Goal: Information Seeking & Learning: Check status

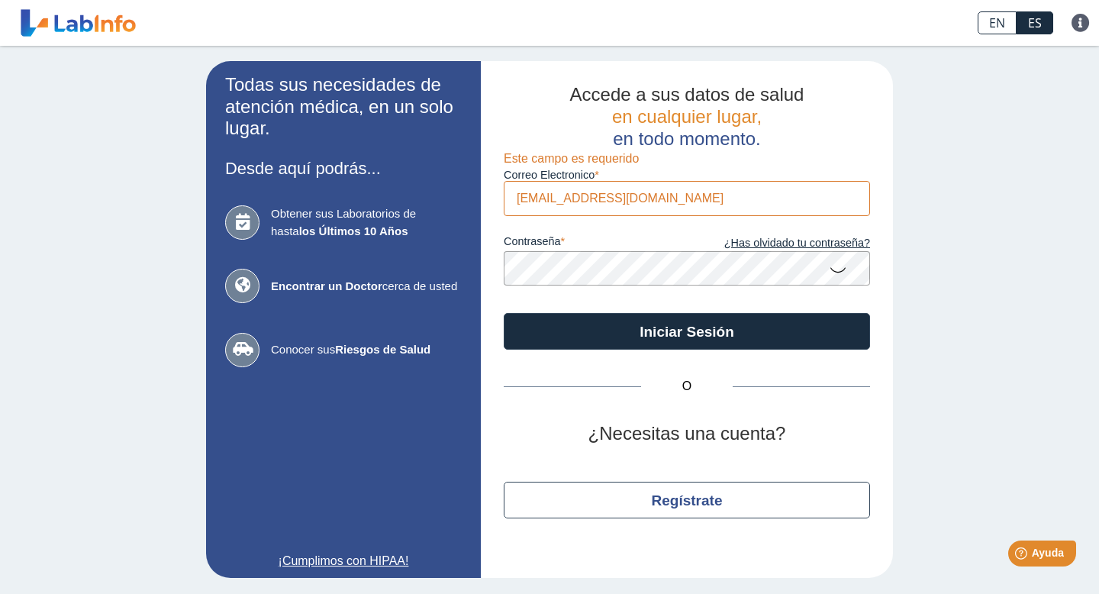
type input "[EMAIL_ADDRESS][DOMAIN_NAME]"
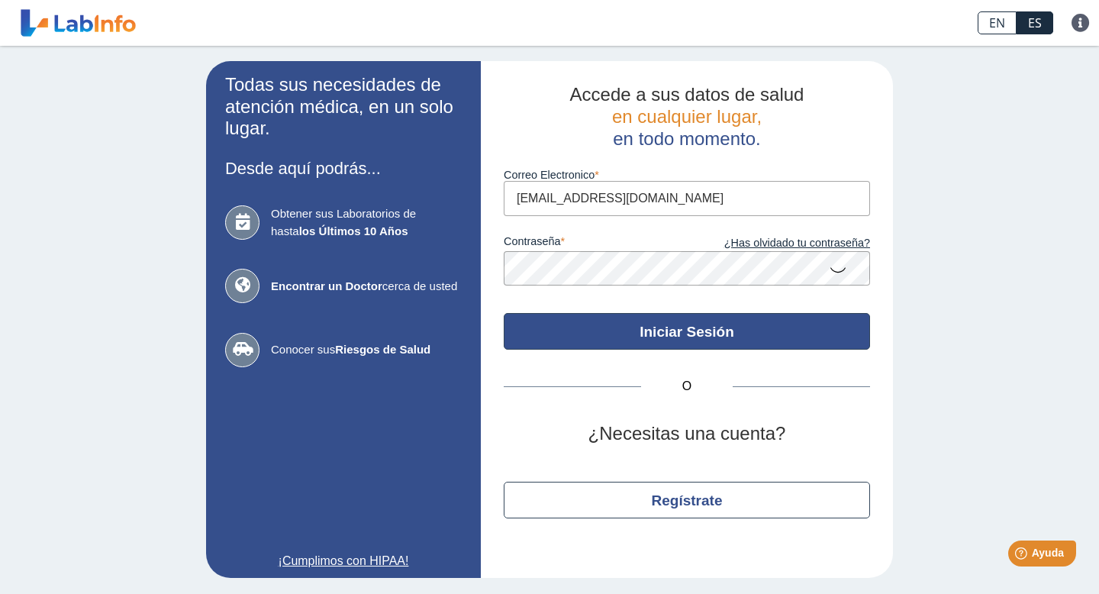
click at [668, 327] on button "Iniciar Sesión" at bounding box center [687, 331] width 366 height 37
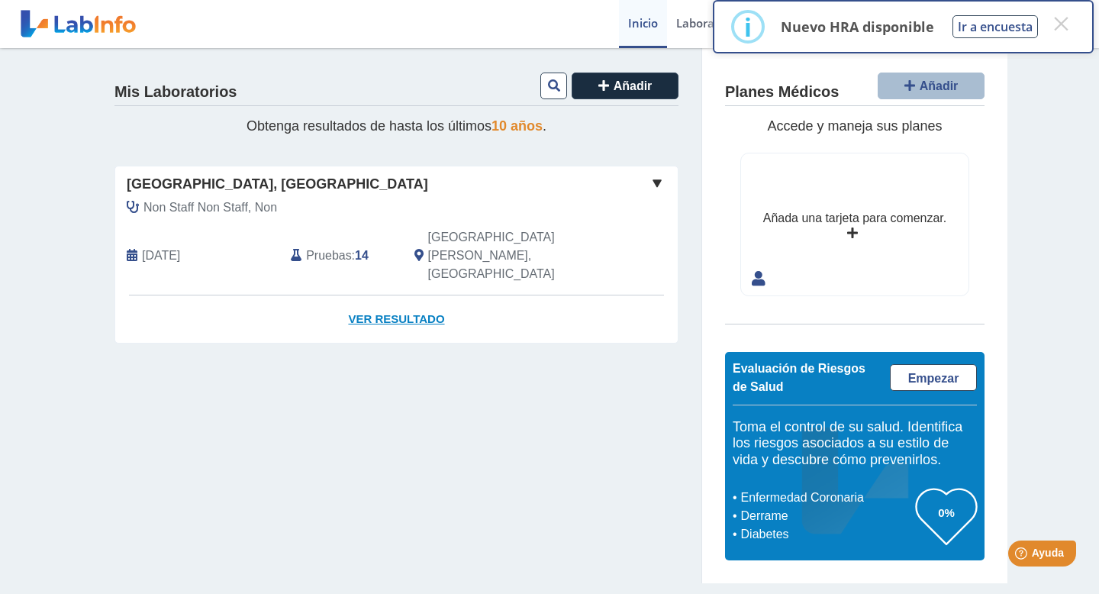
click at [395, 295] on link "Ver Resultado" at bounding box center [396, 319] width 562 height 48
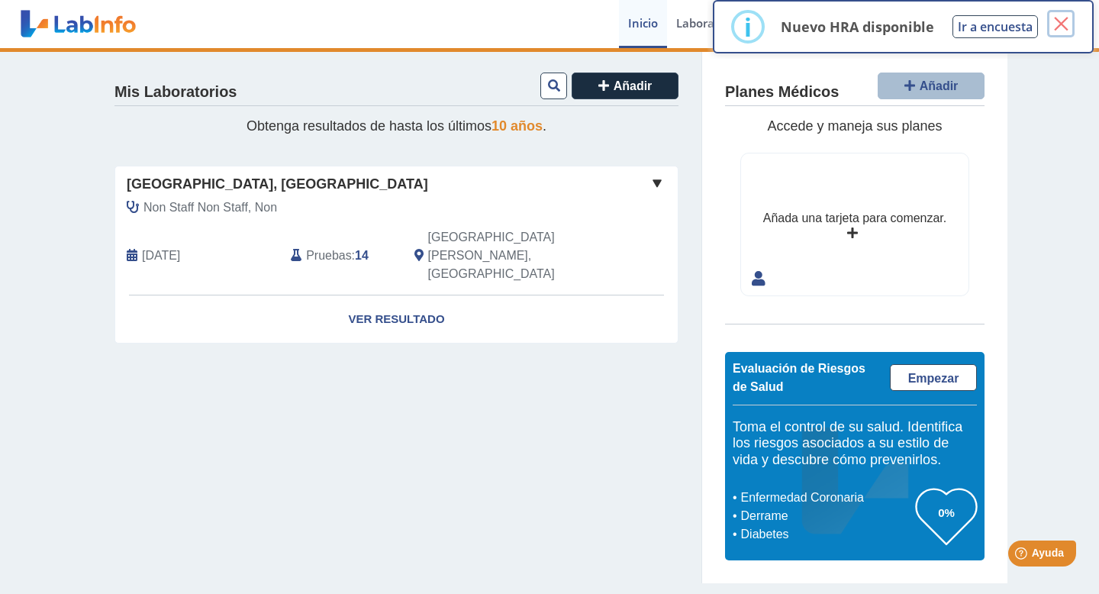
click at [1058, 27] on button "×" at bounding box center [1060, 23] width 27 height 27
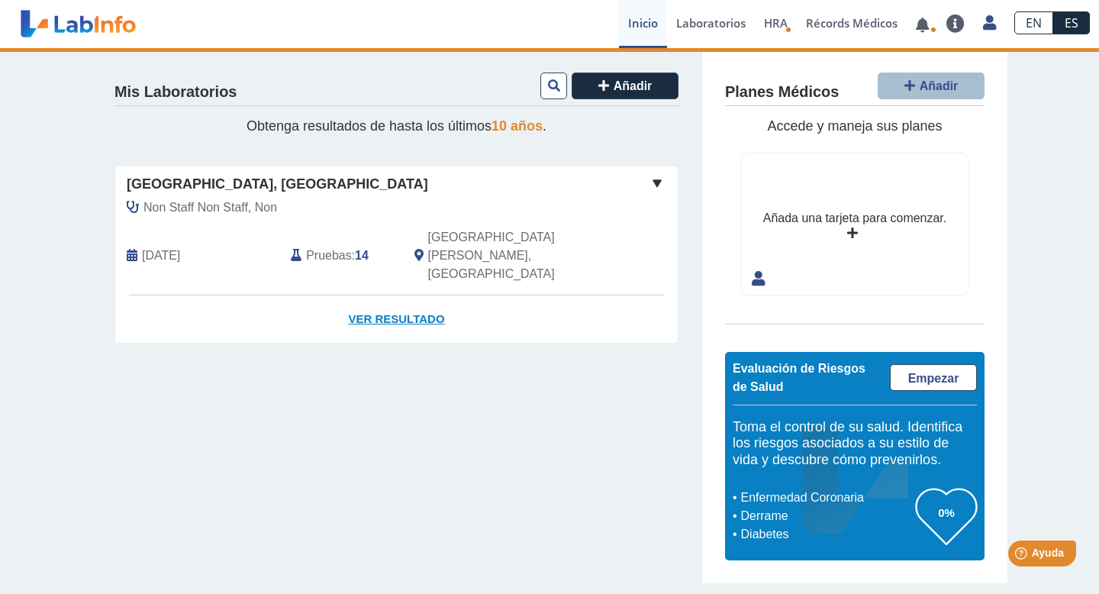
click at [420, 295] on link "Ver Resultado" at bounding box center [396, 319] width 562 height 48
click at [375, 295] on link "Ver Resultado" at bounding box center [396, 319] width 562 height 48
click at [663, 192] on div "[GEOGRAPHIC_DATA], [GEOGRAPHIC_DATA]" at bounding box center [396, 184] width 562 height 21
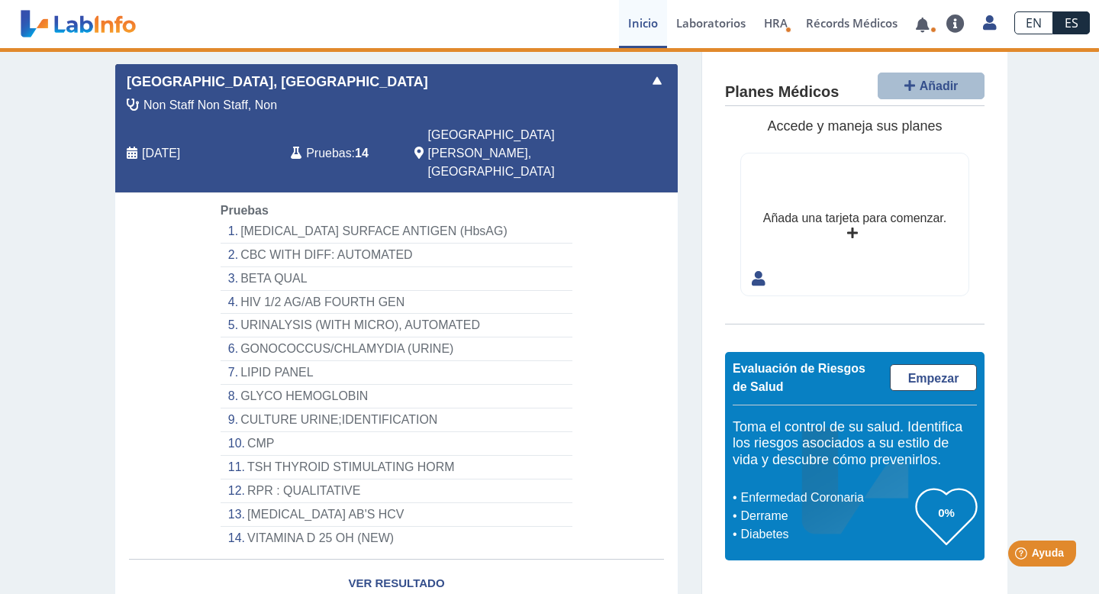
scroll to position [134, 0]
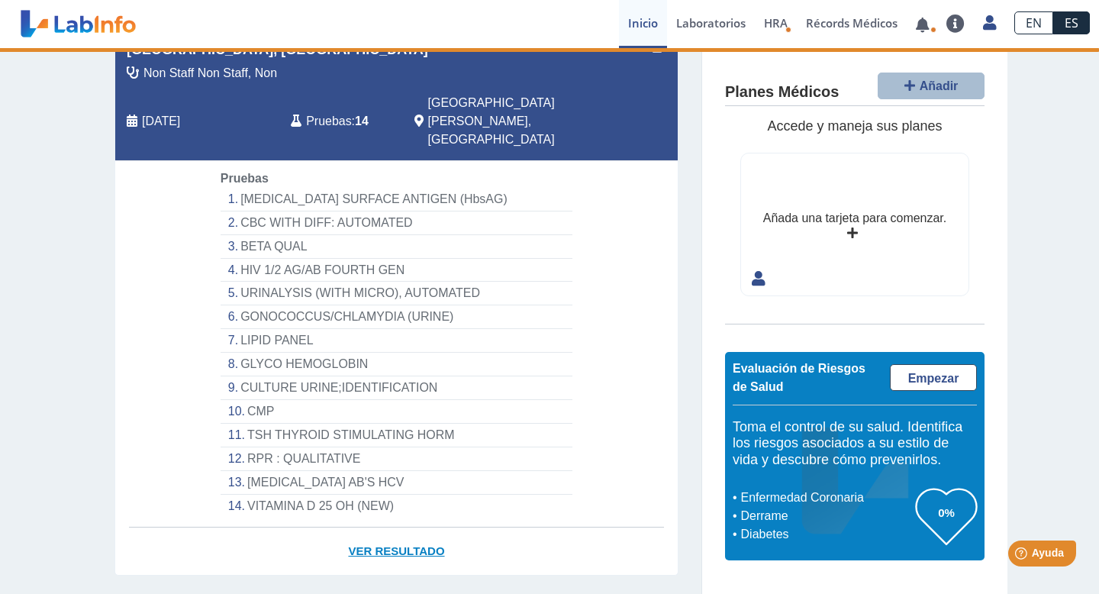
click at [387, 527] on link "Ver Resultado" at bounding box center [396, 551] width 562 height 48
click at [379, 188] on li "[MEDICAL_DATA] SURFACE ANTIGEN (HbsAG)" at bounding box center [397, 200] width 352 height 24
click at [335, 112] on span "Pruebas" at bounding box center [328, 121] width 45 height 18
click at [917, 24] on link at bounding box center [922, 24] width 31 height 11
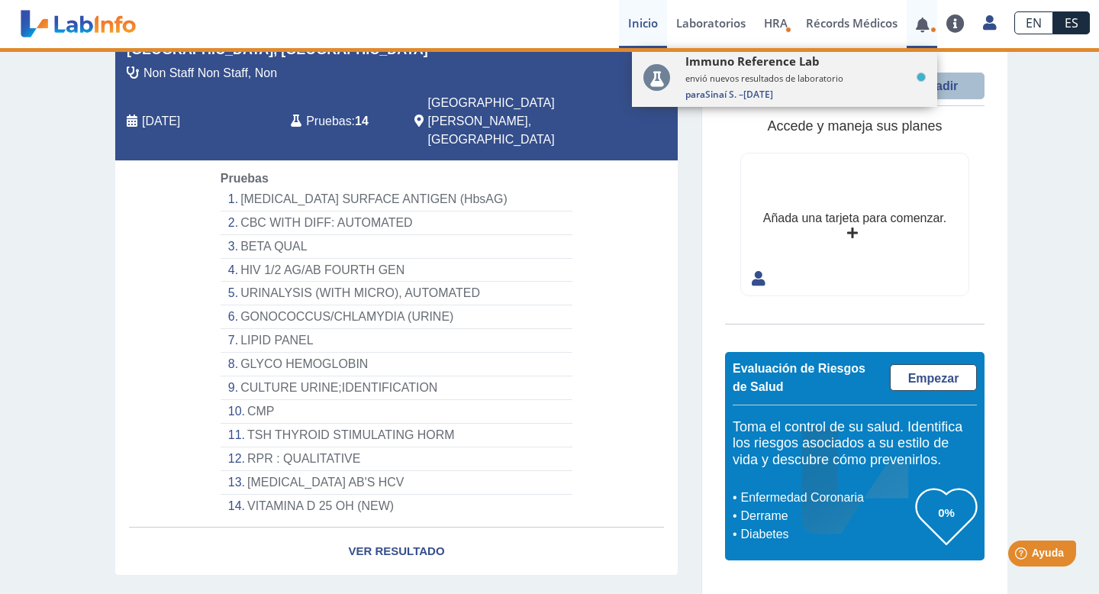
click at [781, 85] on div "Immuno Reference Lab envió nuevos resultados de laboratorio Para Sinaí S. – 29 …" at bounding box center [805, 76] width 240 height 47
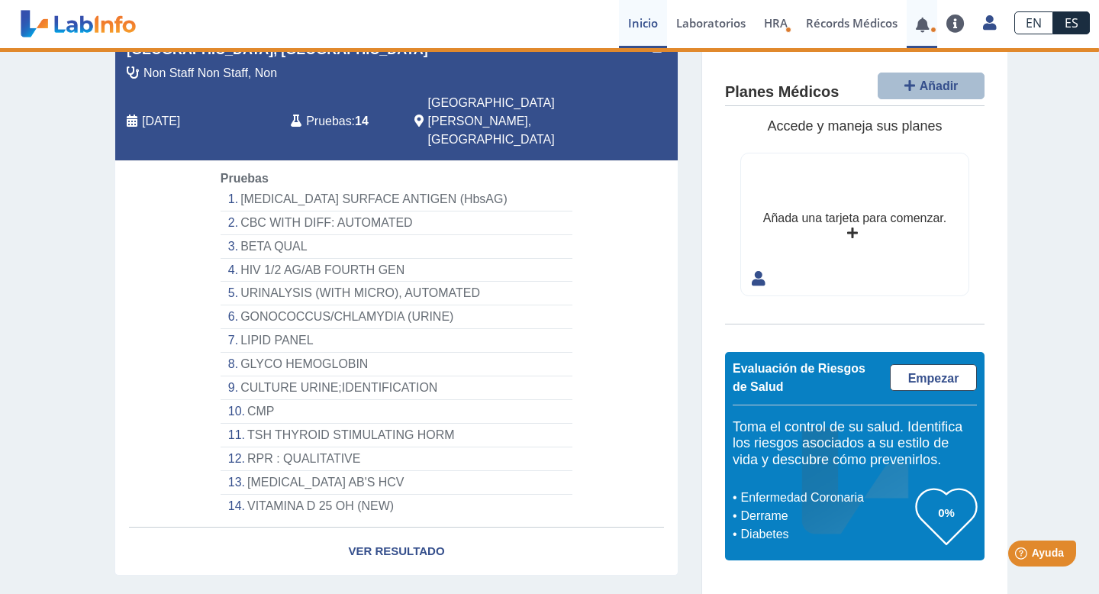
click at [917, 36] on span at bounding box center [922, 24] width 31 height 48
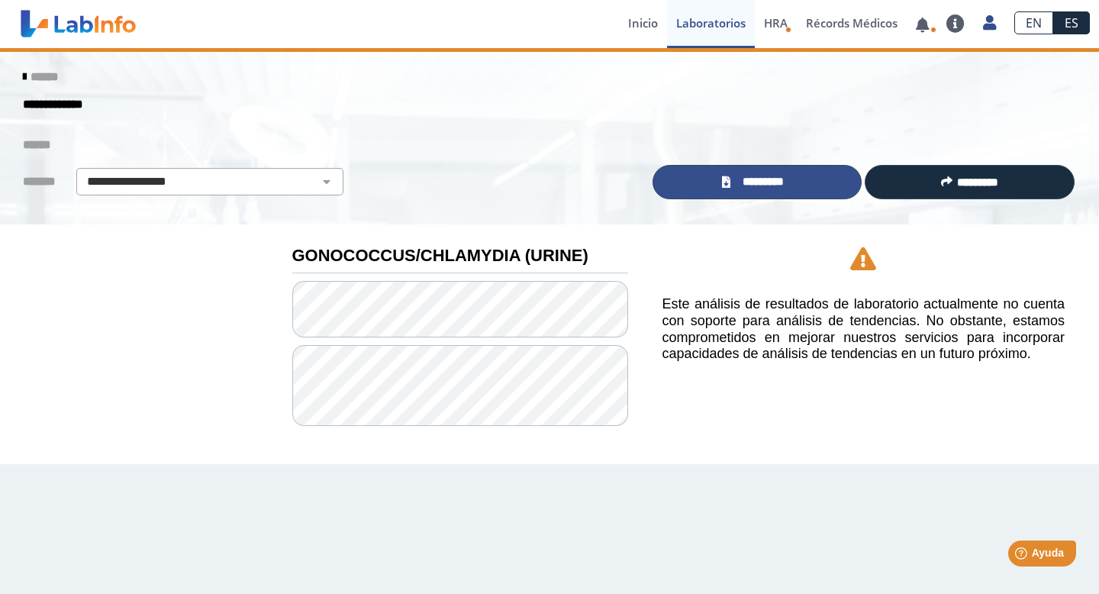
click at [725, 176] on link "*********" at bounding box center [758, 182] width 210 height 34
click at [26, 78] on icon at bounding box center [24, 77] width 3 height 12
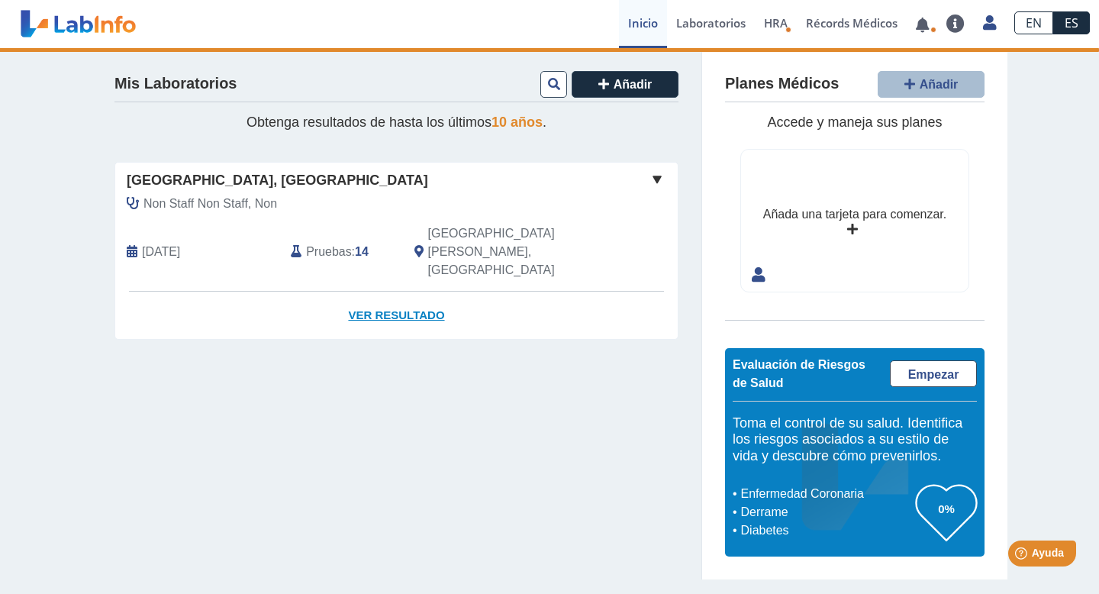
click at [426, 292] on link "Ver Resultado" at bounding box center [396, 316] width 562 height 48
click at [653, 179] on span at bounding box center [657, 179] width 18 height 18
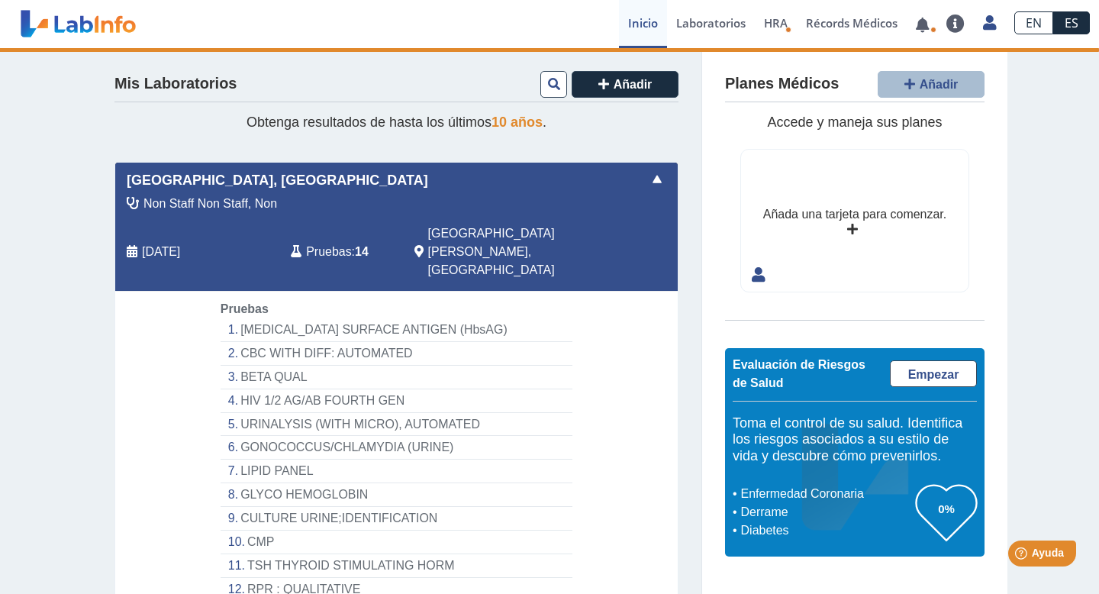
scroll to position [131, 0]
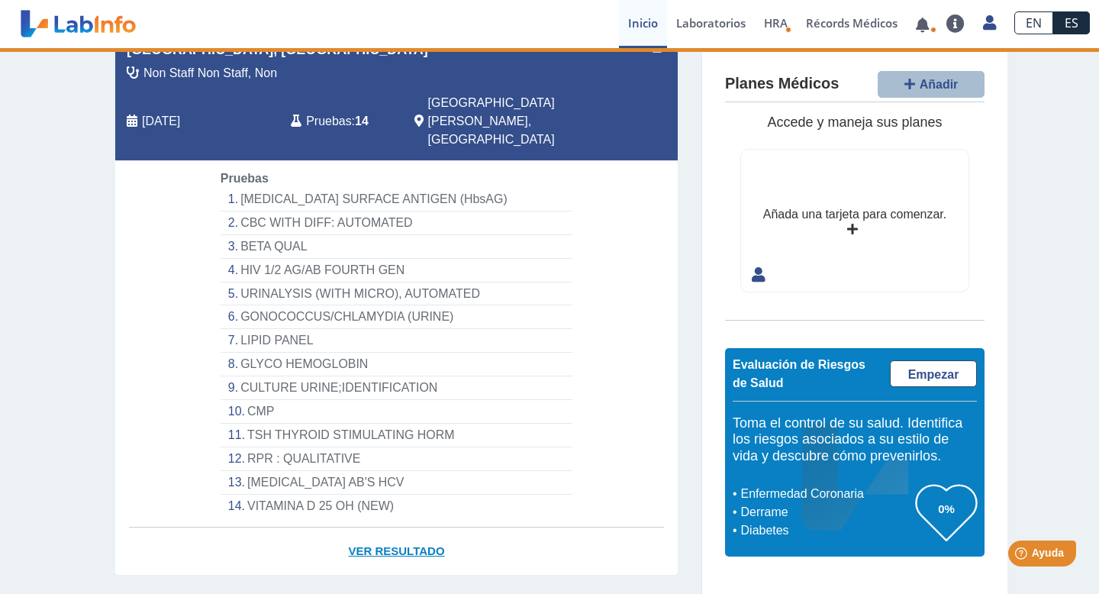
click at [395, 527] on link "Ver Resultado" at bounding box center [396, 551] width 562 height 48
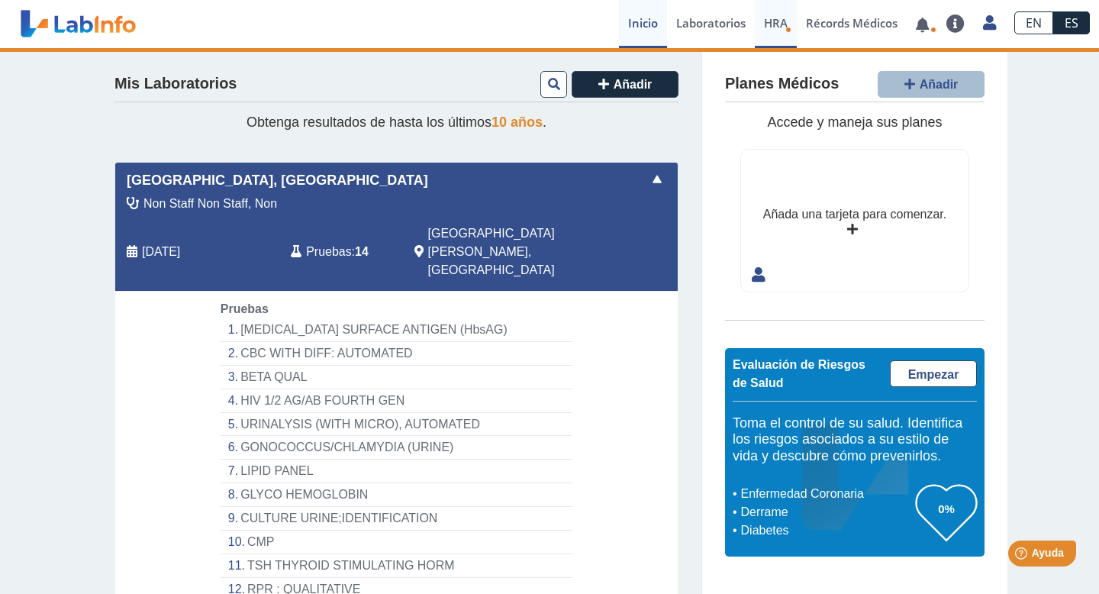
click at [781, 24] on span "HRA" at bounding box center [776, 22] width 24 height 15
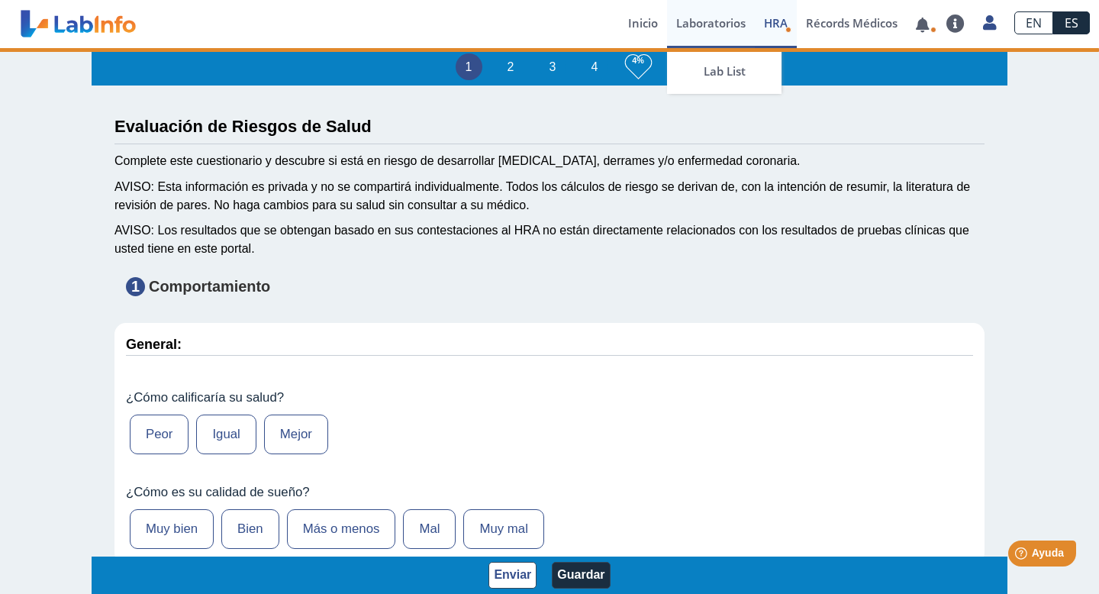
type input "Sinaí Santiago Bermúdez"
type input "2001-08-02"
select select
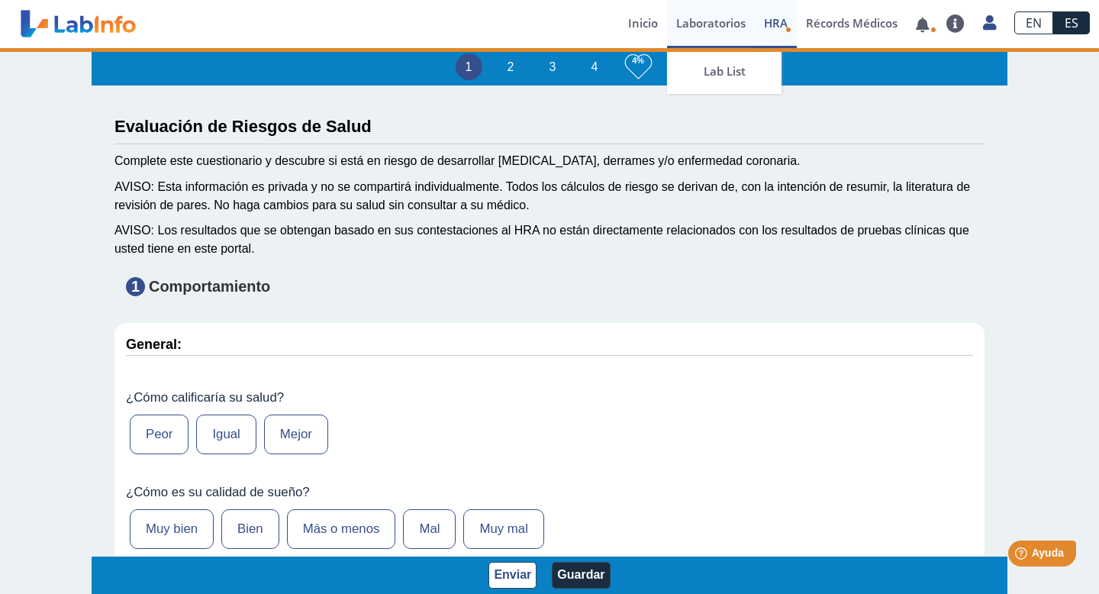
select select
click at [711, 37] on link "Laboratorios" at bounding box center [711, 24] width 88 height 48
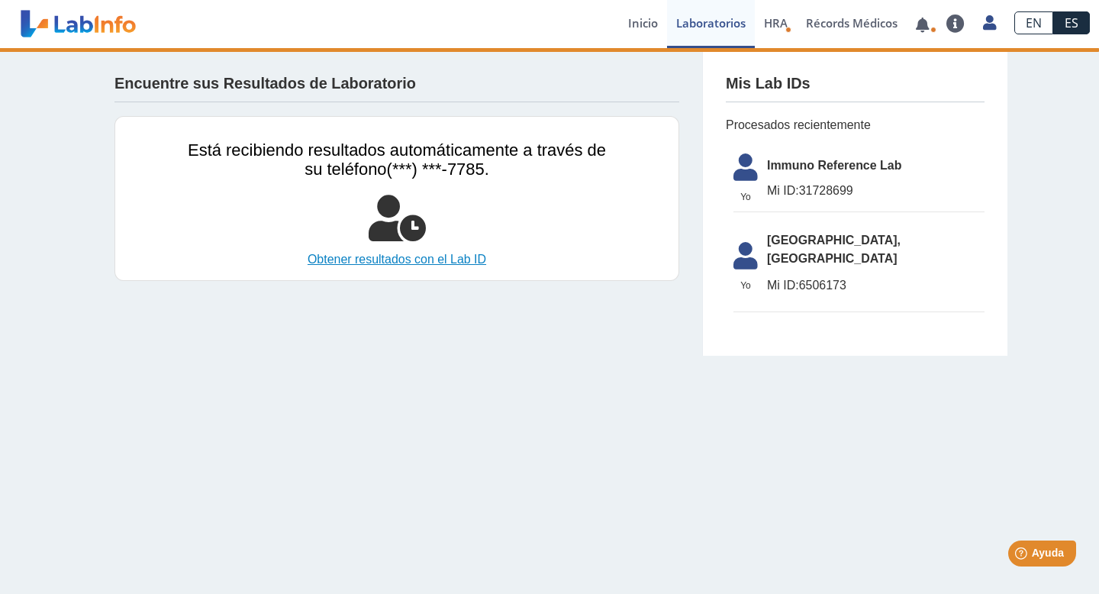
click at [461, 254] on link "Obtener resultados con el Lab ID" at bounding box center [397, 259] width 418 height 18
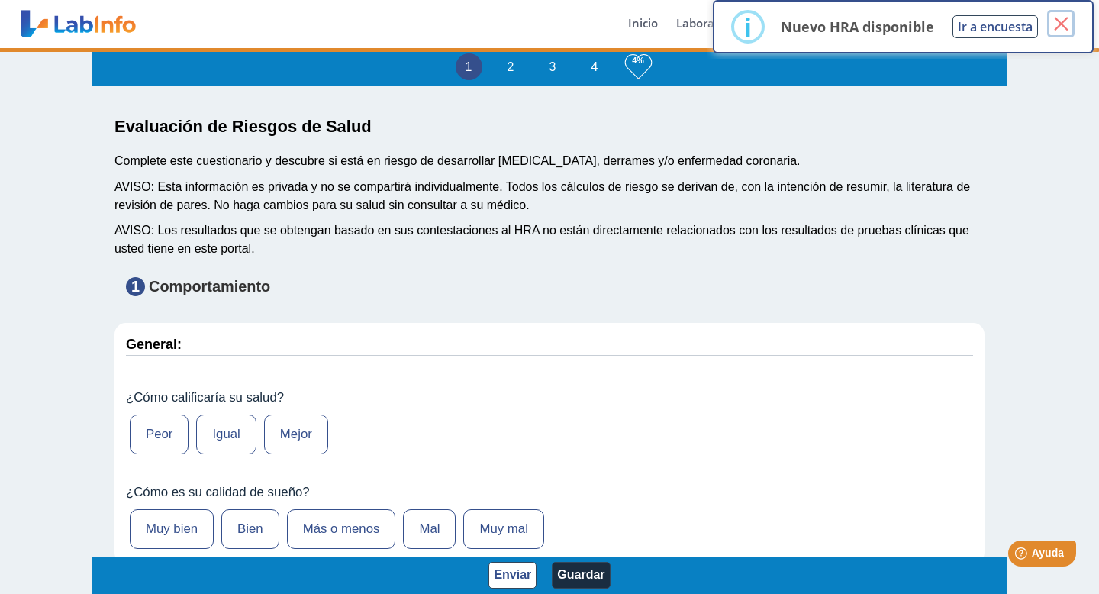
click at [1065, 30] on button "×" at bounding box center [1060, 23] width 27 height 27
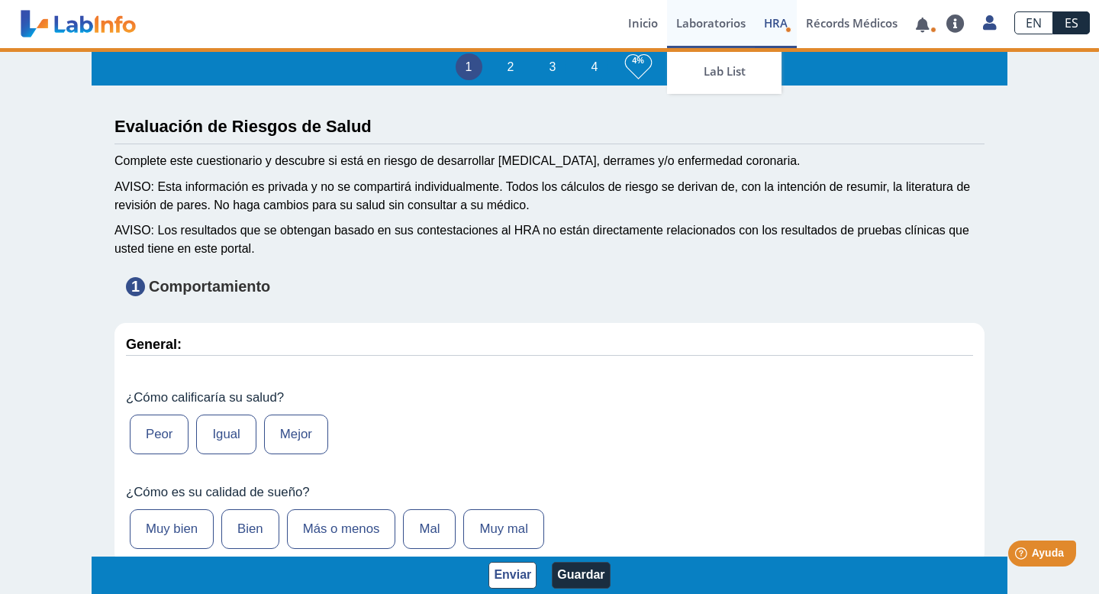
click at [694, 32] on link "Laboratorios" at bounding box center [711, 24] width 88 height 48
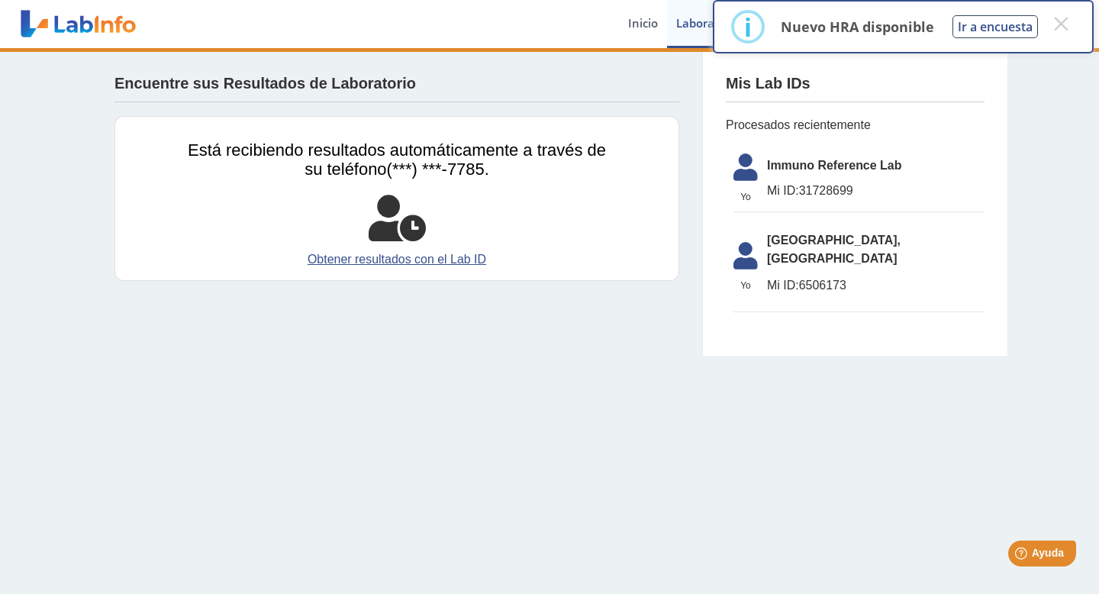
drag, startPoint x: 801, startPoint y: 266, endPoint x: 850, endPoint y: 267, distance: 49.6
click at [850, 276] on span "Mi ID: 6506173" at bounding box center [876, 285] width 218 height 18
copy span "6506173"
click at [444, 262] on link "Obtener resultados con el Lab ID" at bounding box center [397, 259] width 418 height 18
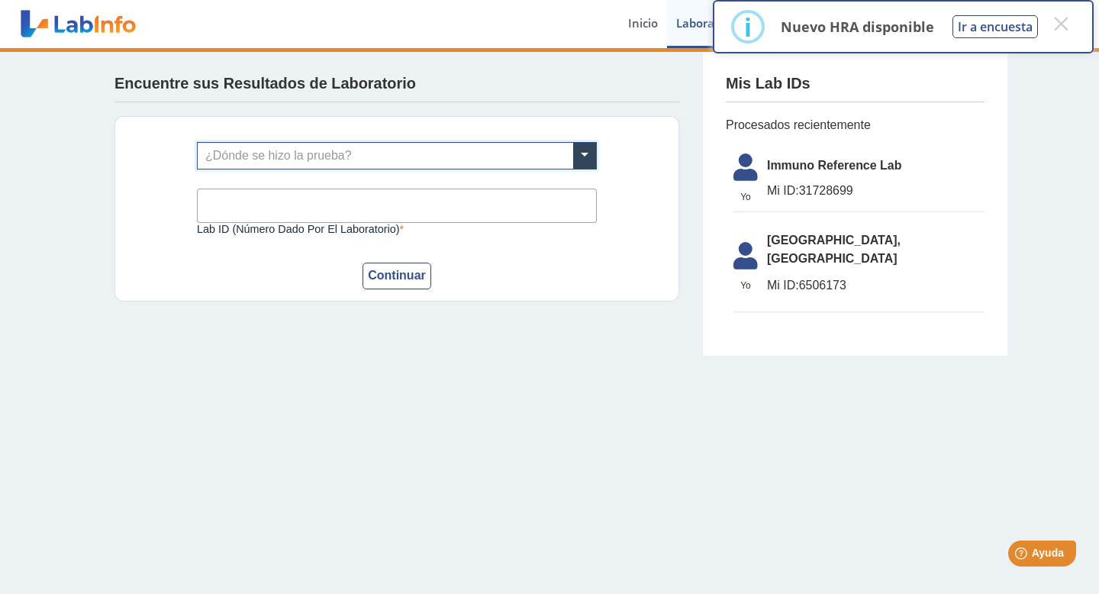
click at [402, 213] on input "Lab ID (número dado por el laboratorio)" at bounding box center [397, 206] width 400 height 34
paste input "6506173"
type input "6506173"
click at [379, 159] on input "text" at bounding box center [397, 156] width 398 height 26
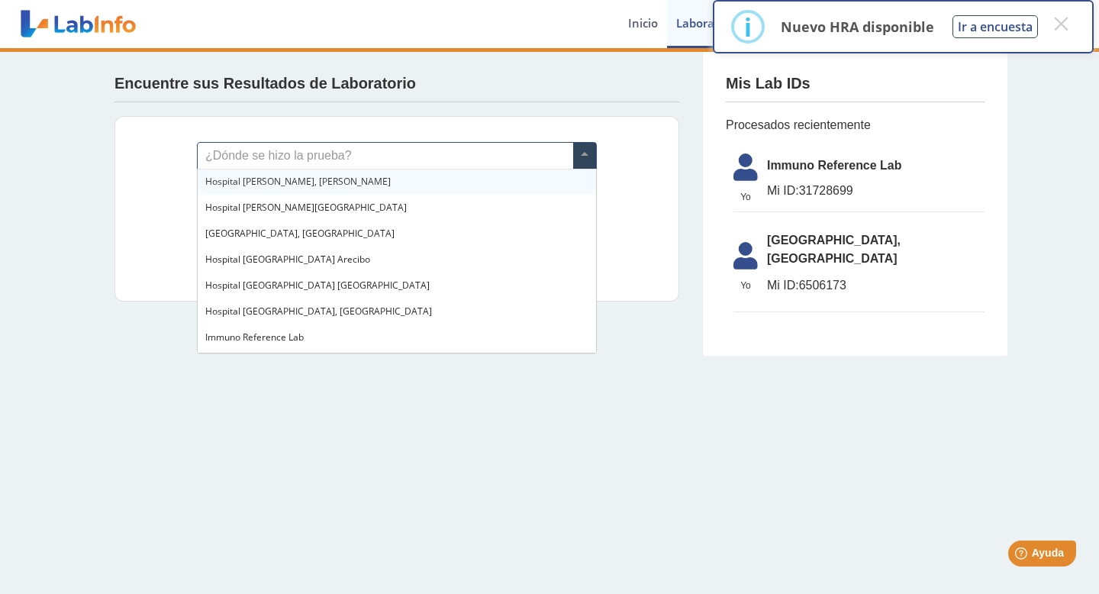
scroll to position [183, 0]
click at [328, 176] on span "[GEOGRAPHIC_DATA], [GEOGRAPHIC_DATA]" at bounding box center [299, 180] width 189 height 13
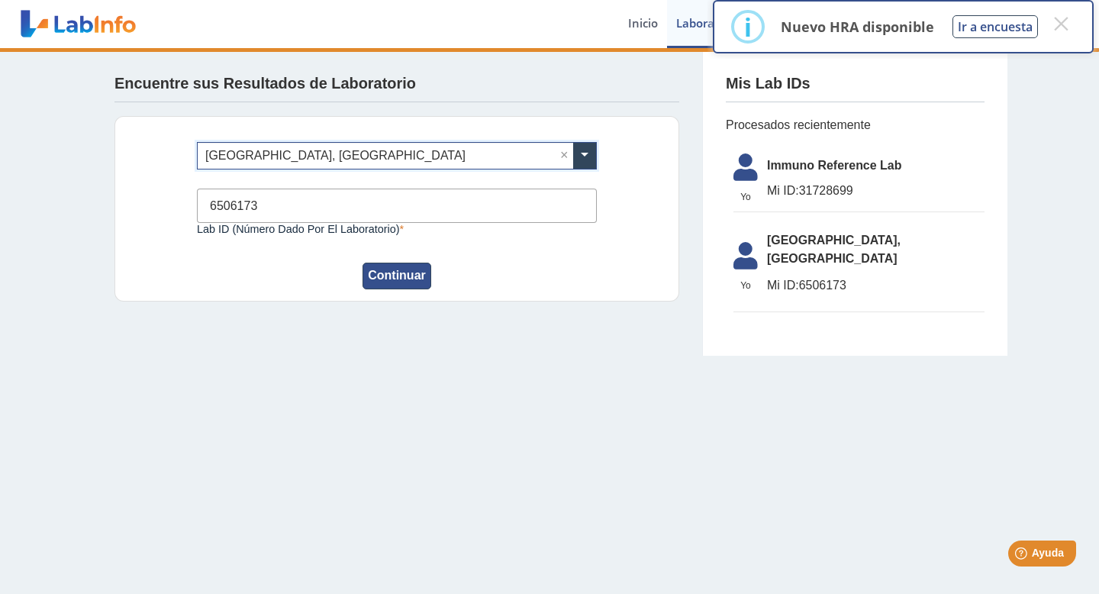
click at [415, 288] on button "Continuar" at bounding box center [397, 276] width 69 height 27
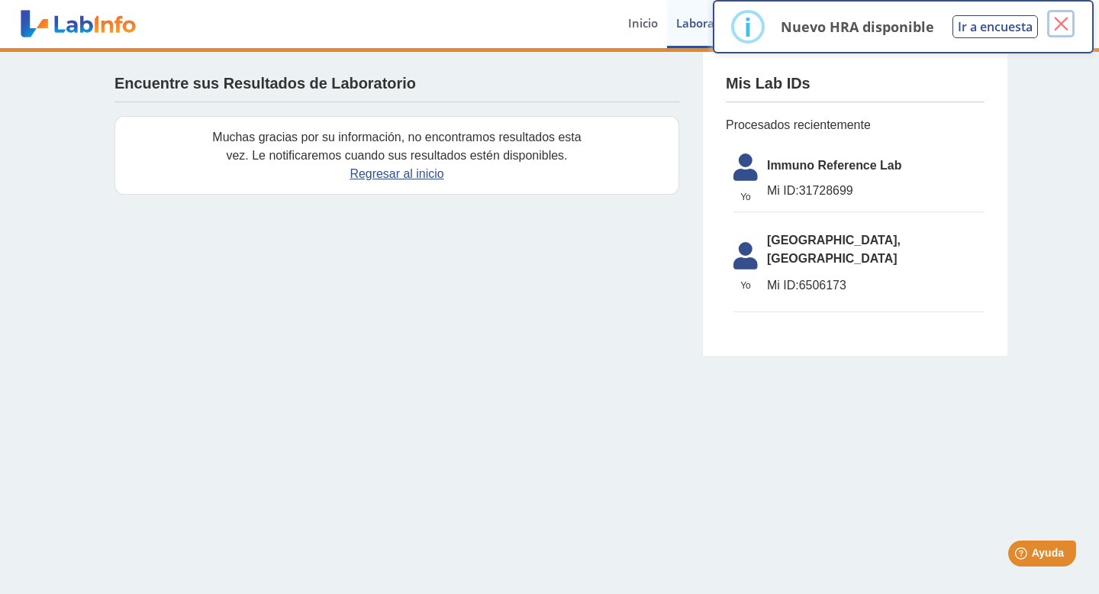
click at [1063, 31] on button "×" at bounding box center [1060, 23] width 27 height 27
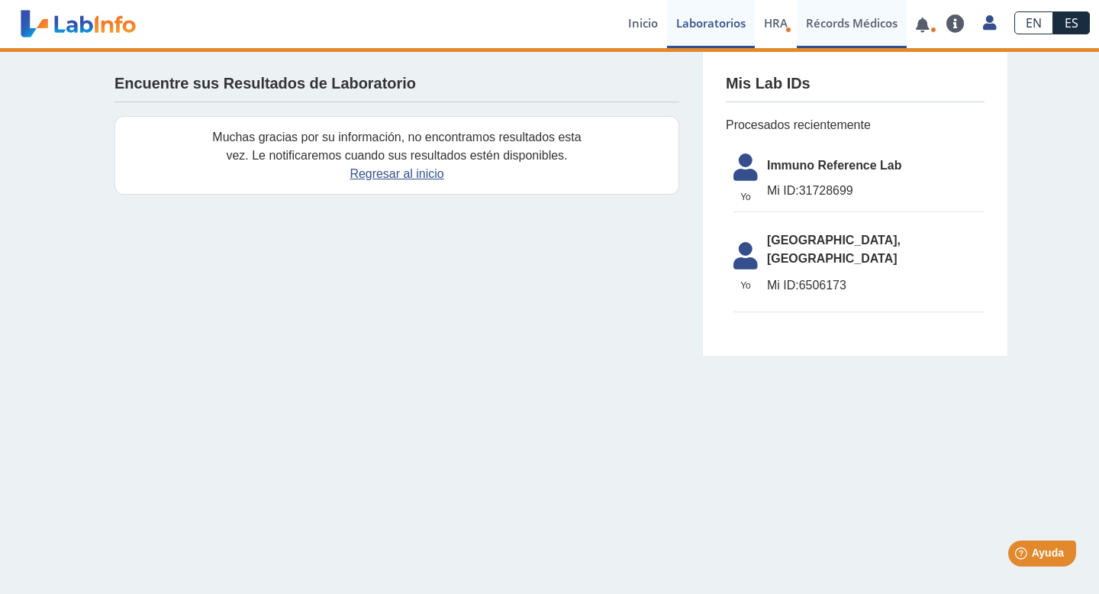
click at [830, 20] on link "Récords Médicos" at bounding box center [852, 24] width 110 height 48
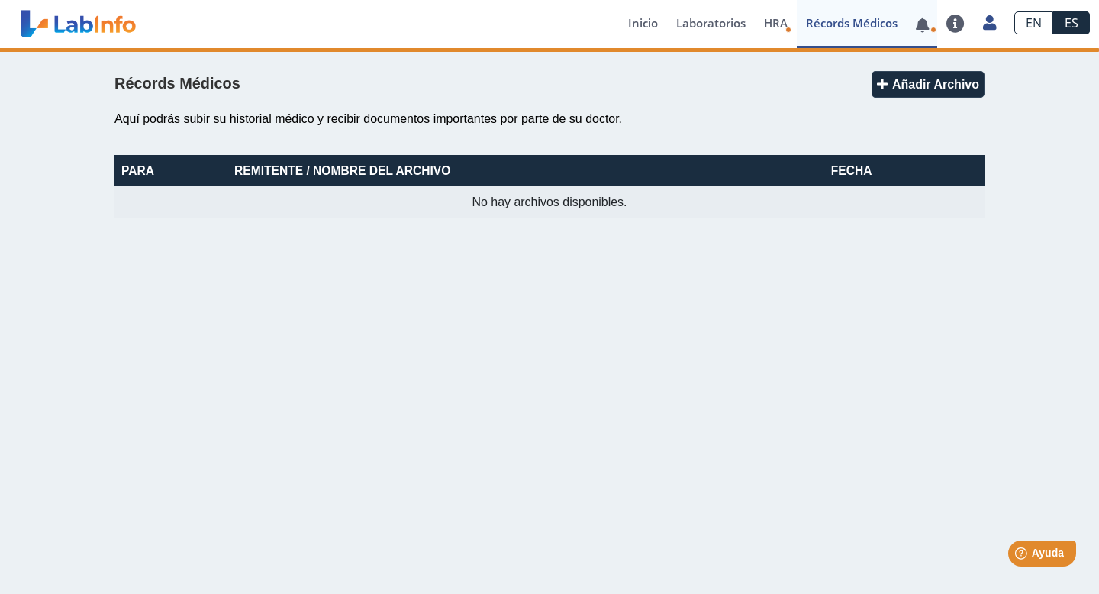
click at [922, 21] on link at bounding box center [922, 24] width 31 height 11
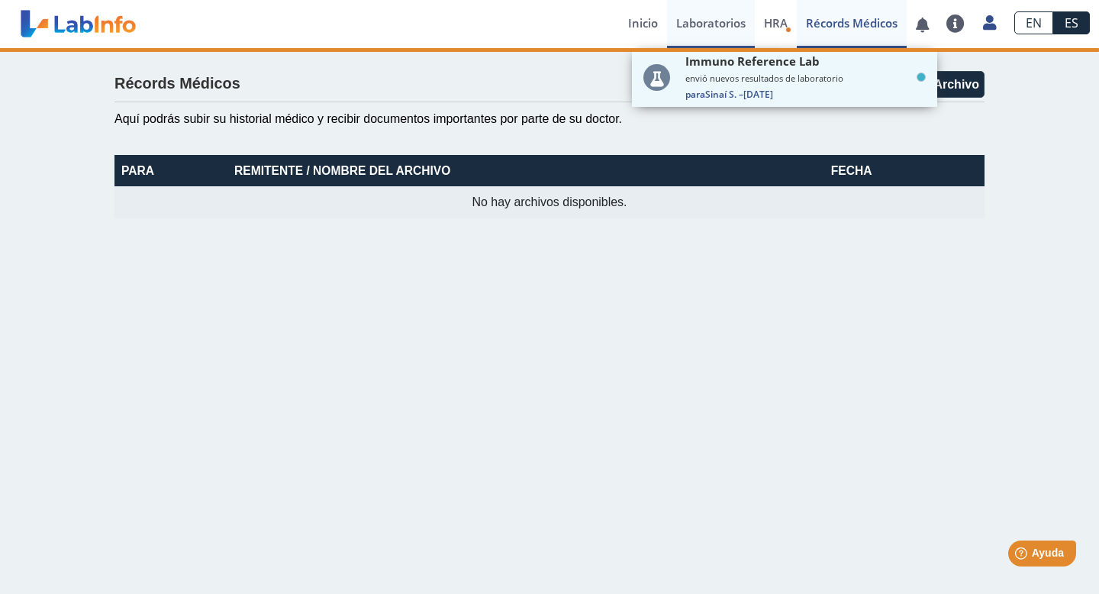
click at [696, 34] on link "Laboratorios" at bounding box center [711, 24] width 88 height 48
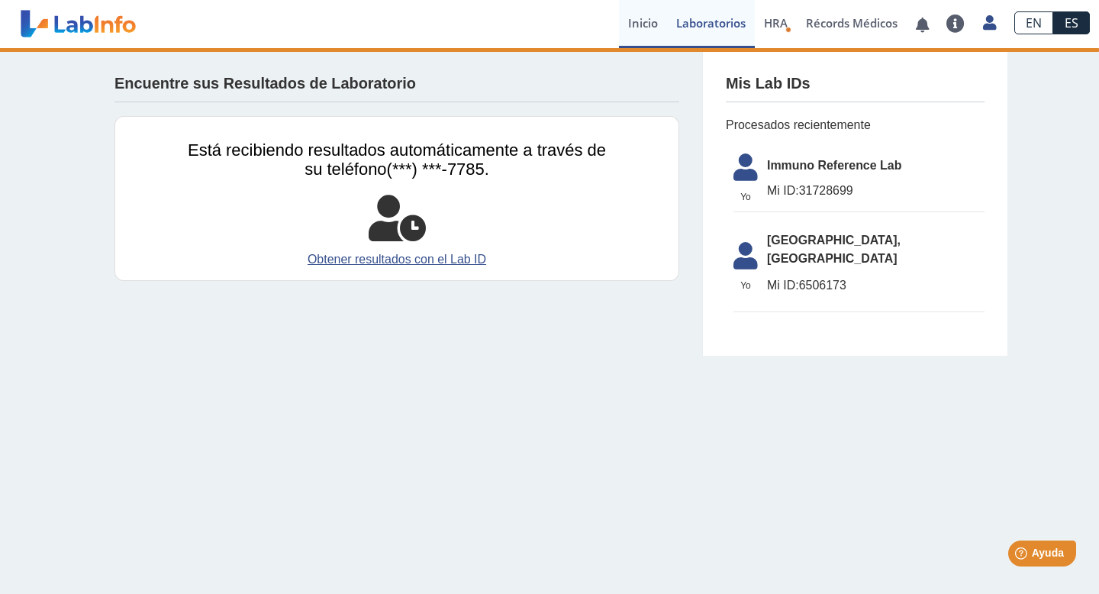
click at [640, 25] on link "Inicio" at bounding box center [643, 24] width 48 height 48
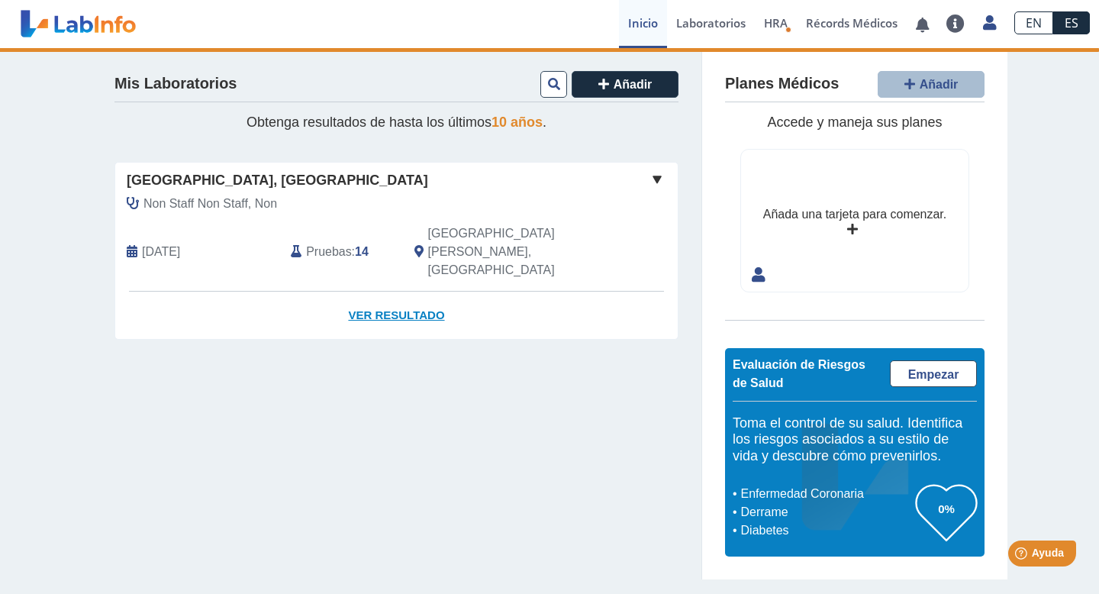
click at [427, 292] on link "Ver Resultado" at bounding box center [396, 316] width 562 height 48
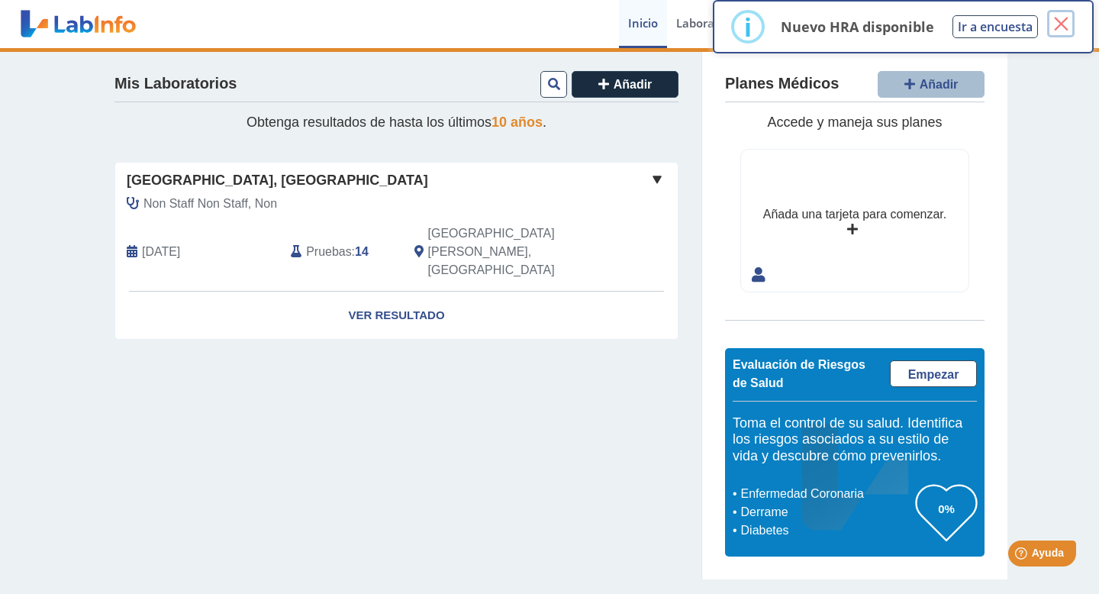
click at [1063, 26] on button "×" at bounding box center [1060, 23] width 27 height 27
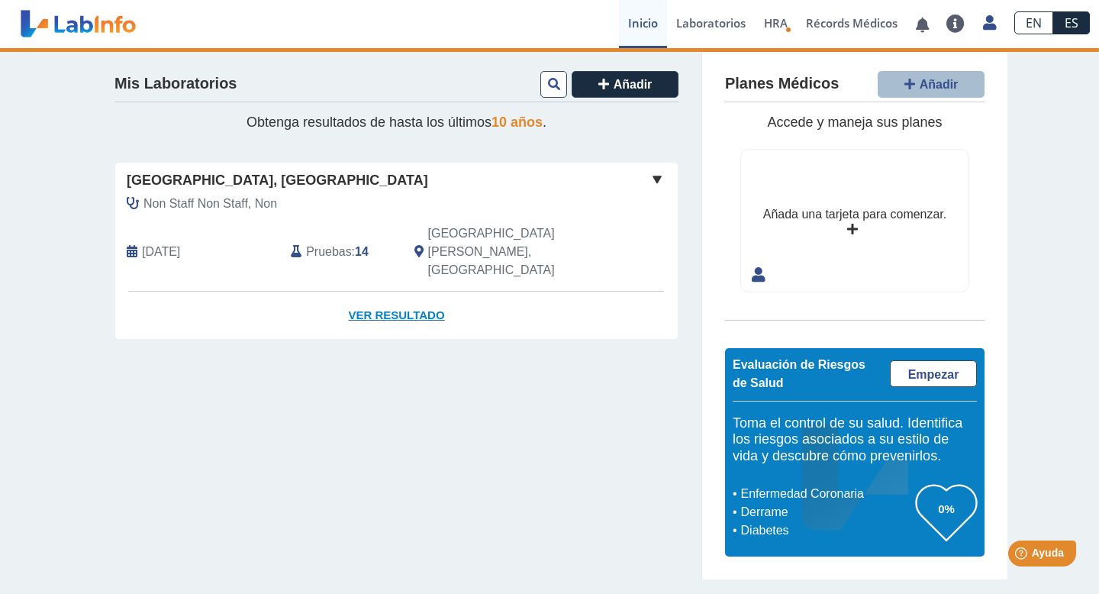
click at [427, 292] on link "Ver Resultado" at bounding box center [396, 316] width 562 height 48
click at [647, 194] on div "Hospital Metropolitano, Rio Piedras Non Staff Non Staff, Non Jul 24, 2025 Prueb…" at bounding box center [396, 227] width 562 height 128
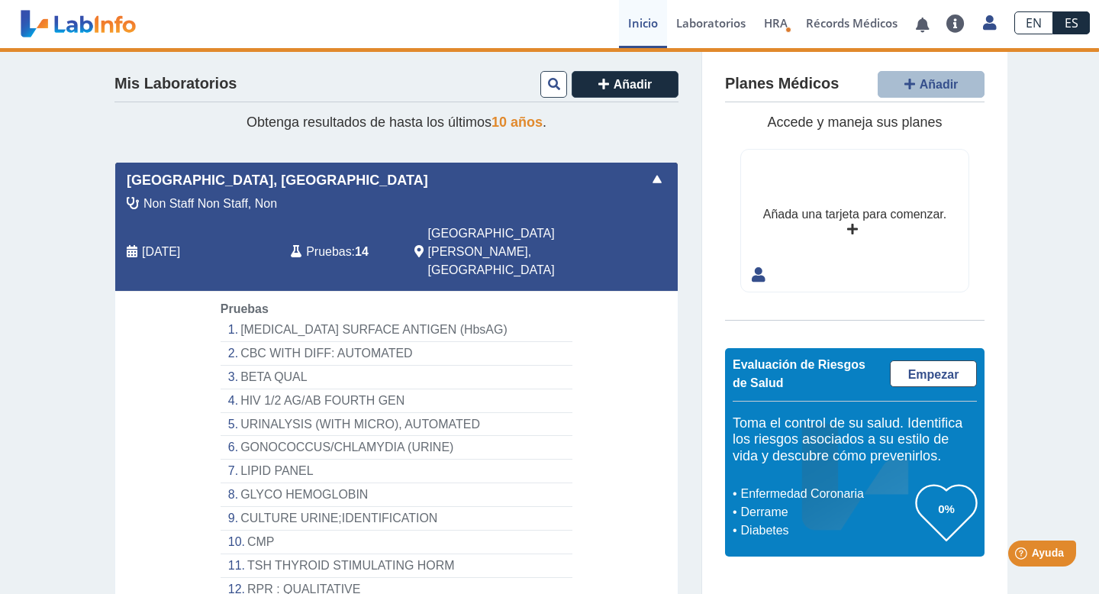
click at [324, 318] on li "[MEDICAL_DATA] SURFACE ANTIGEN (HbsAG)" at bounding box center [397, 330] width 352 height 24
click at [250, 318] on li "[MEDICAL_DATA] SURFACE ANTIGEN (HbsAG)" at bounding box center [397, 330] width 352 height 24
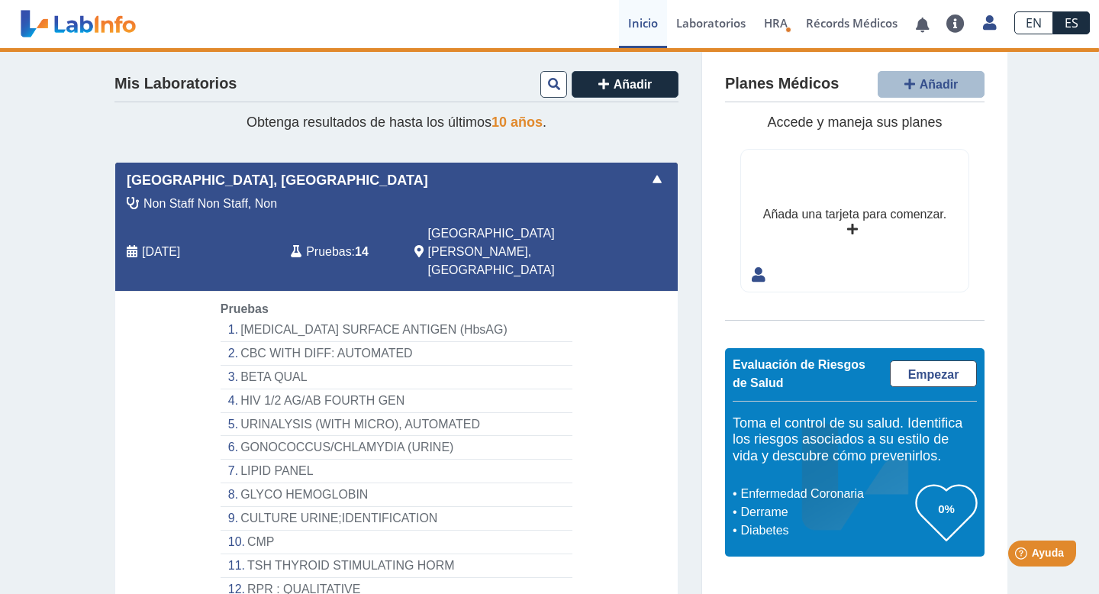
scroll to position [131, 0]
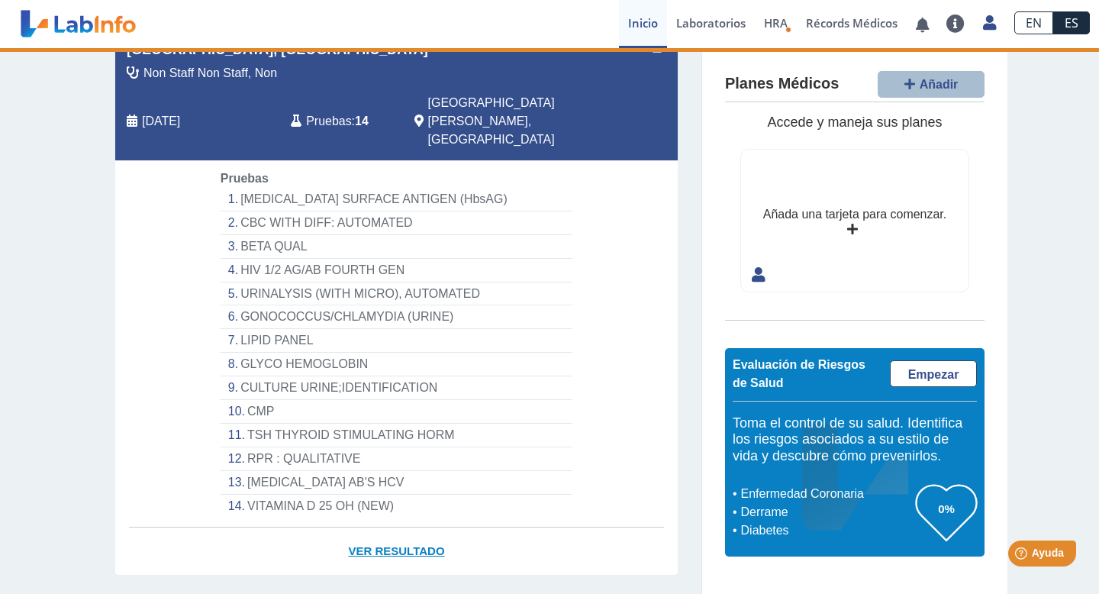
click at [406, 527] on link "Ver Resultado" at bounding box center [396, 551] width 562 height 48
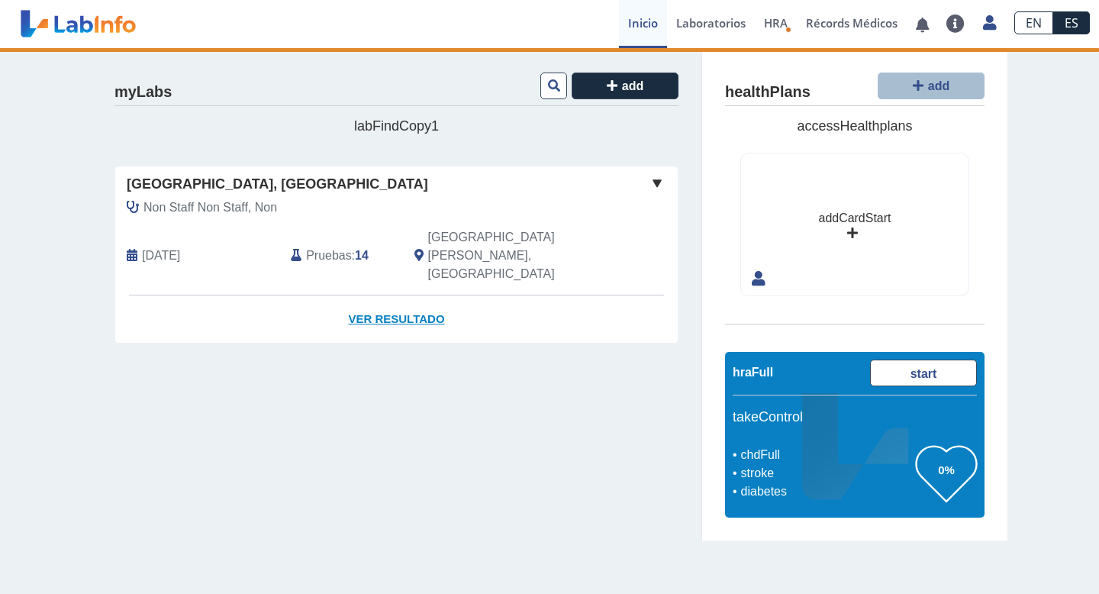
click at [409, 295] on link "Ver Resultado" at bounding box center [396, 319] width 562 height 48
click at [399, 295] on link "Ver Resultado" at bounding box center [396, 319] width 562 height 48
click at [650, 183] on span at bounding box center [657, 183] width 18 height 18
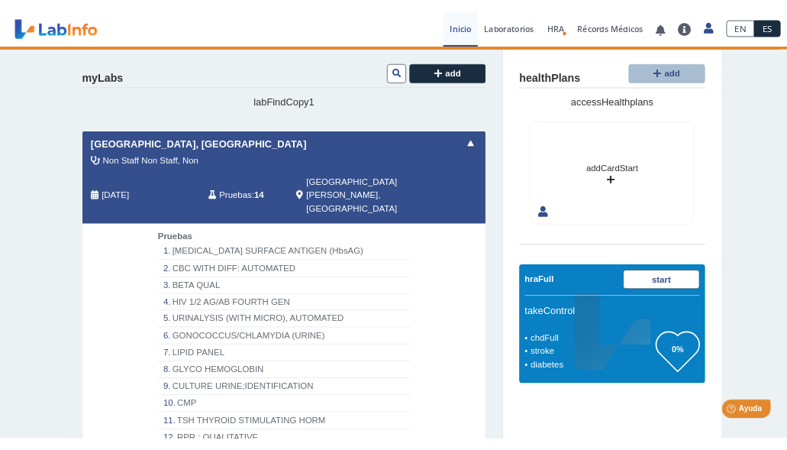
scroll to position [134, 0]
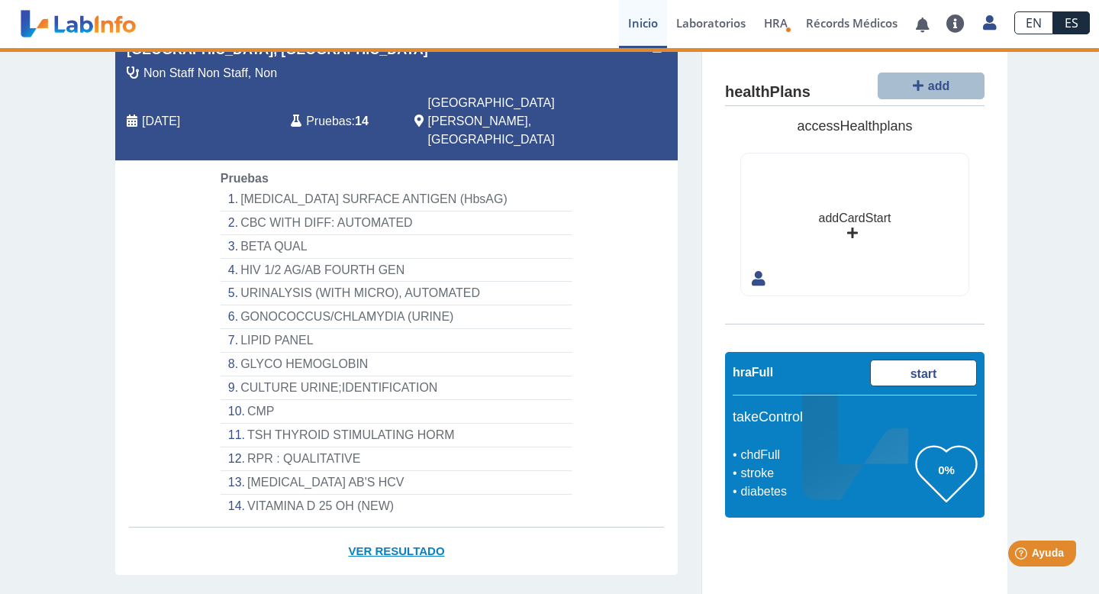
click at [367, 527] on link "Ver Resultado" at bounding box center [396, 551] width 562 height 48
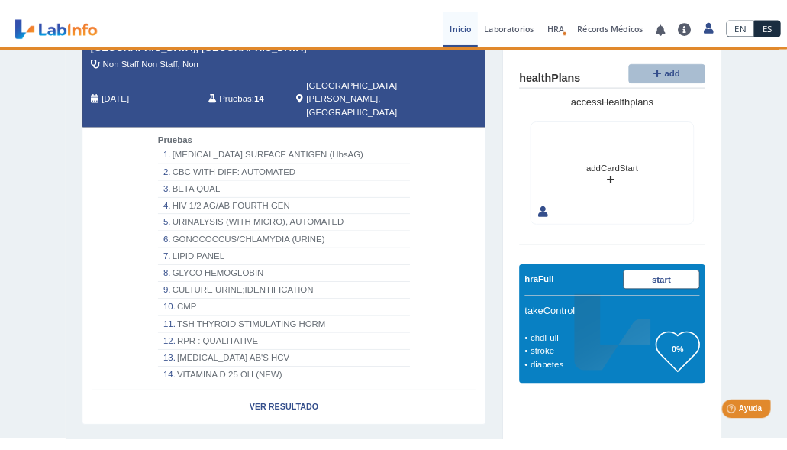
scroll to position [134, 0]
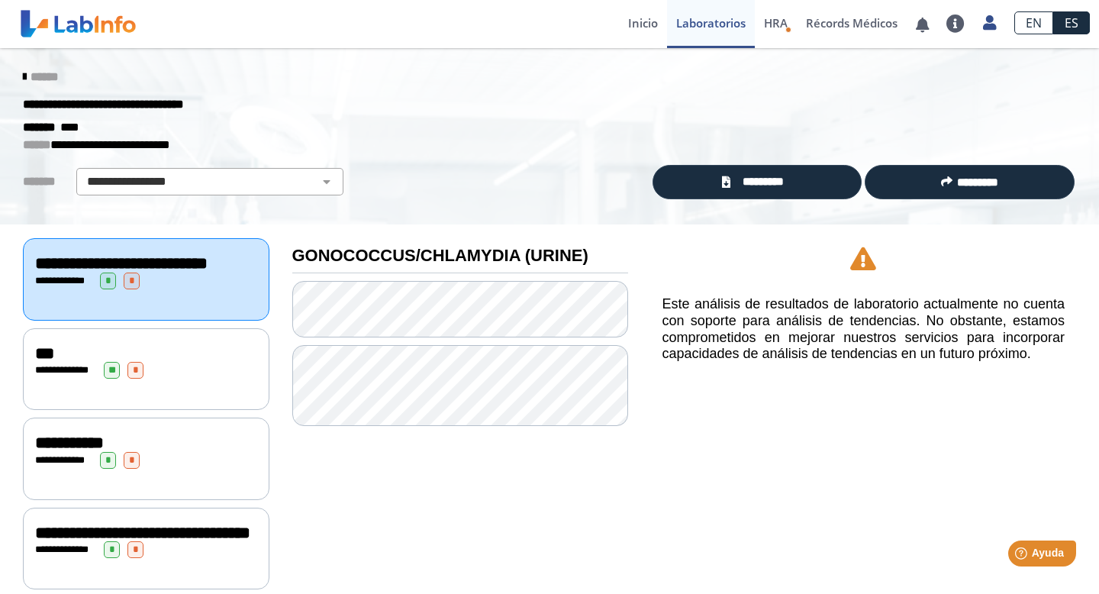
click at [691, 184] on link "*********" at bounding box center [758, 182] width 210 height 34
